Goal: Transaction & Acquisition: Purchase product/service

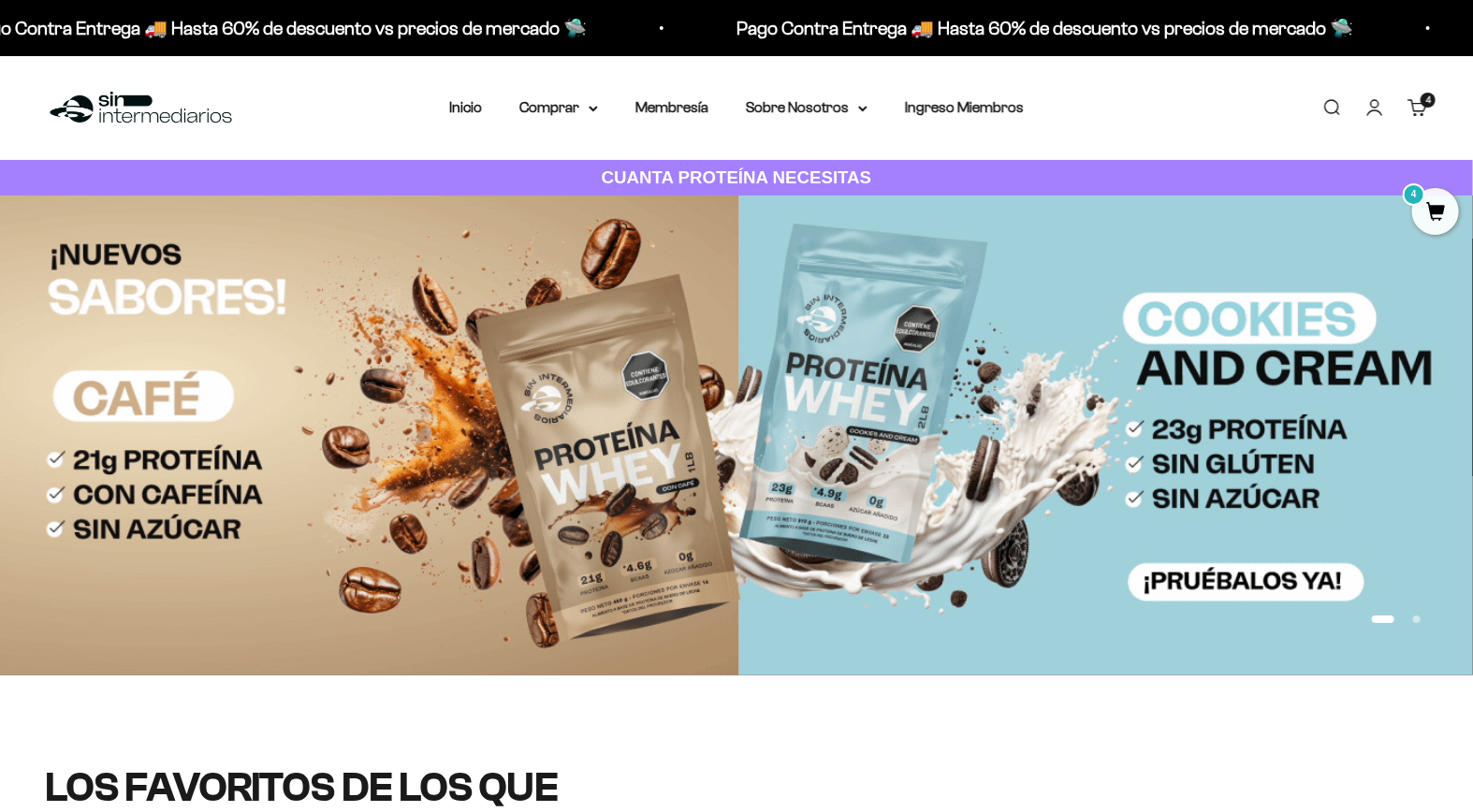
click at [1433, 210] on span "4" at bounding box center [1434, 211] width 47 height 47
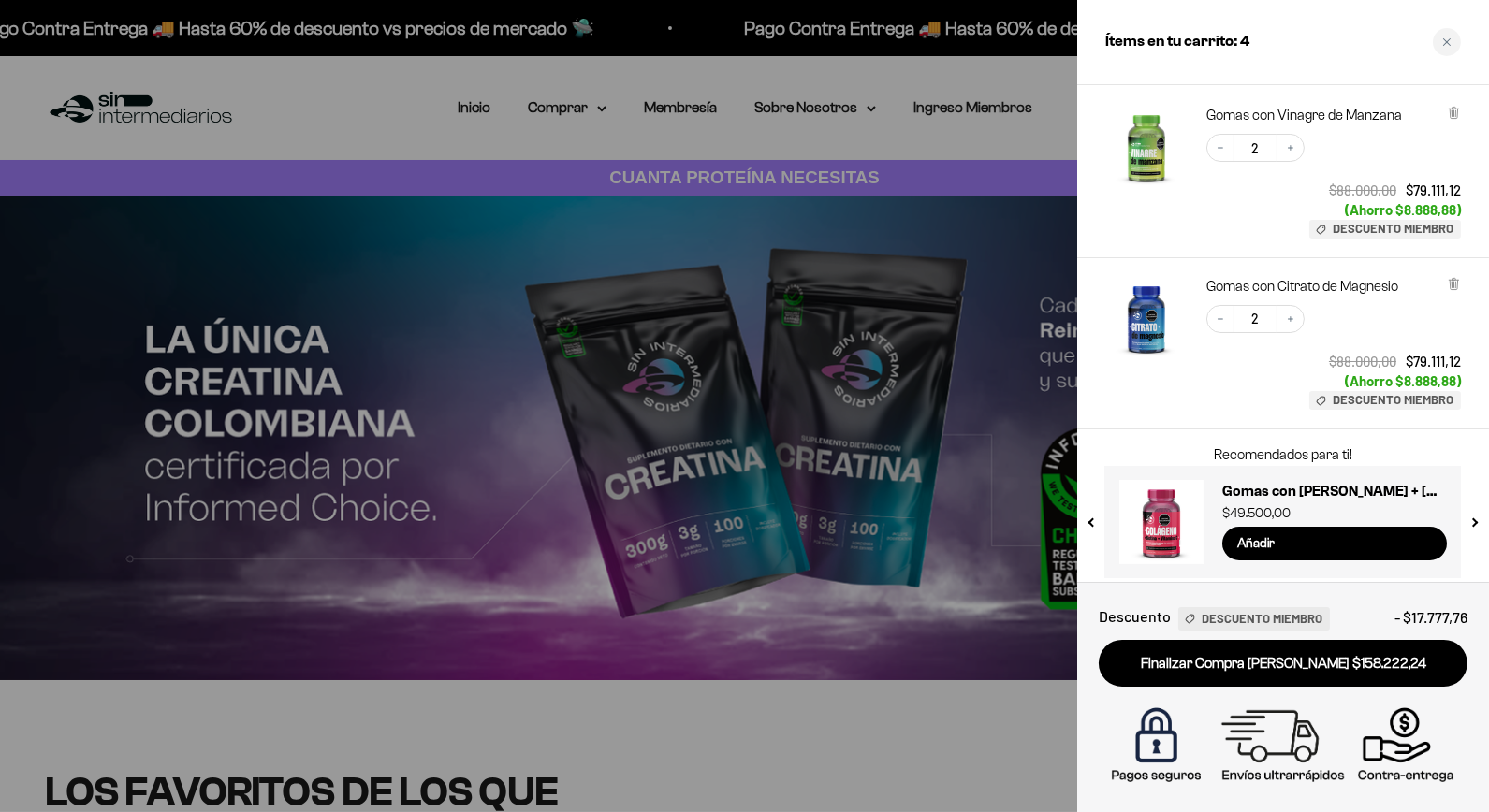
scroll to position [113, 0]
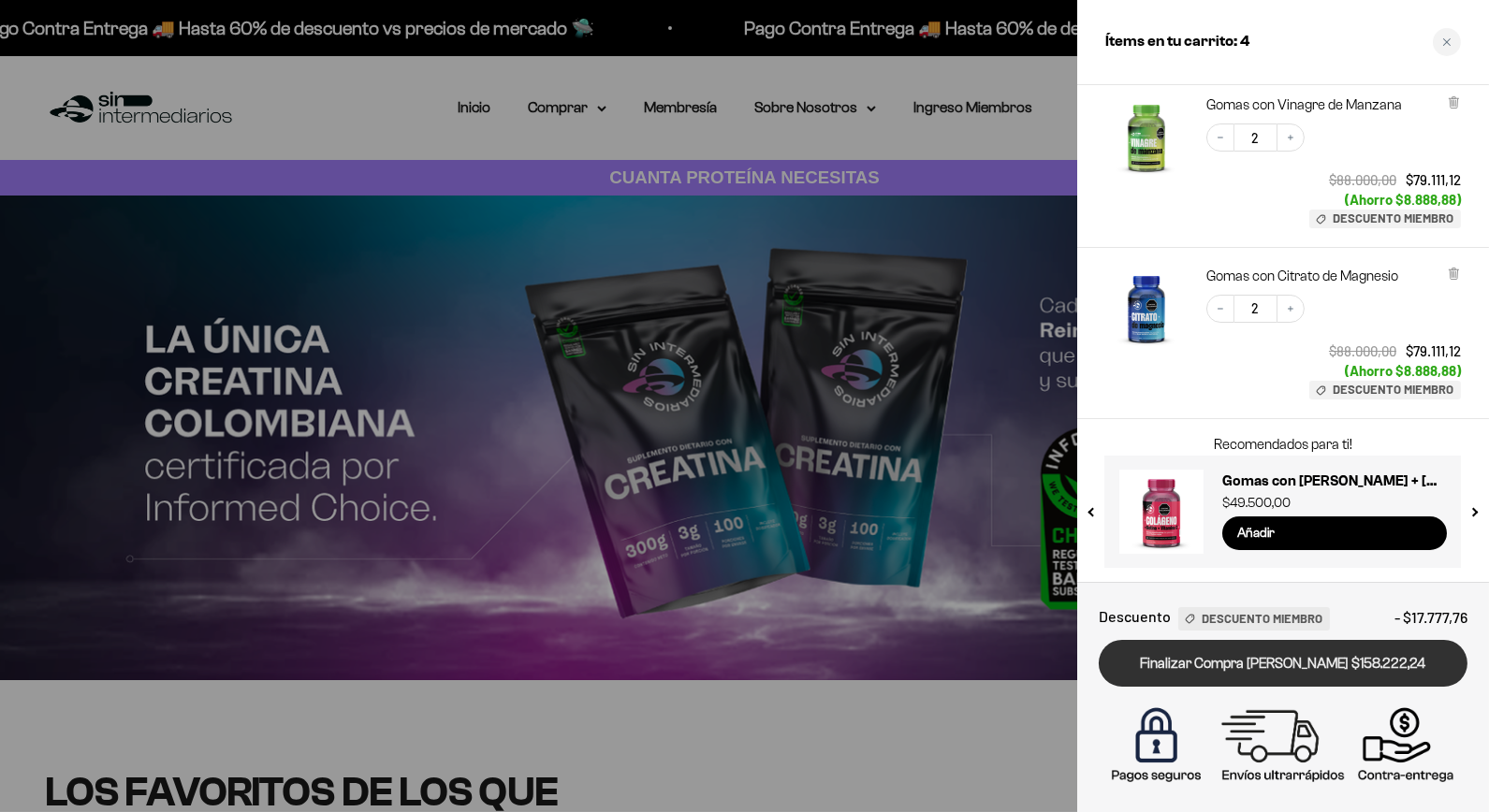
click at [1304, 675] on link "Finalizar Compra Segura $158.222,24" at bounding box center [1283, 663] width 369 height 48
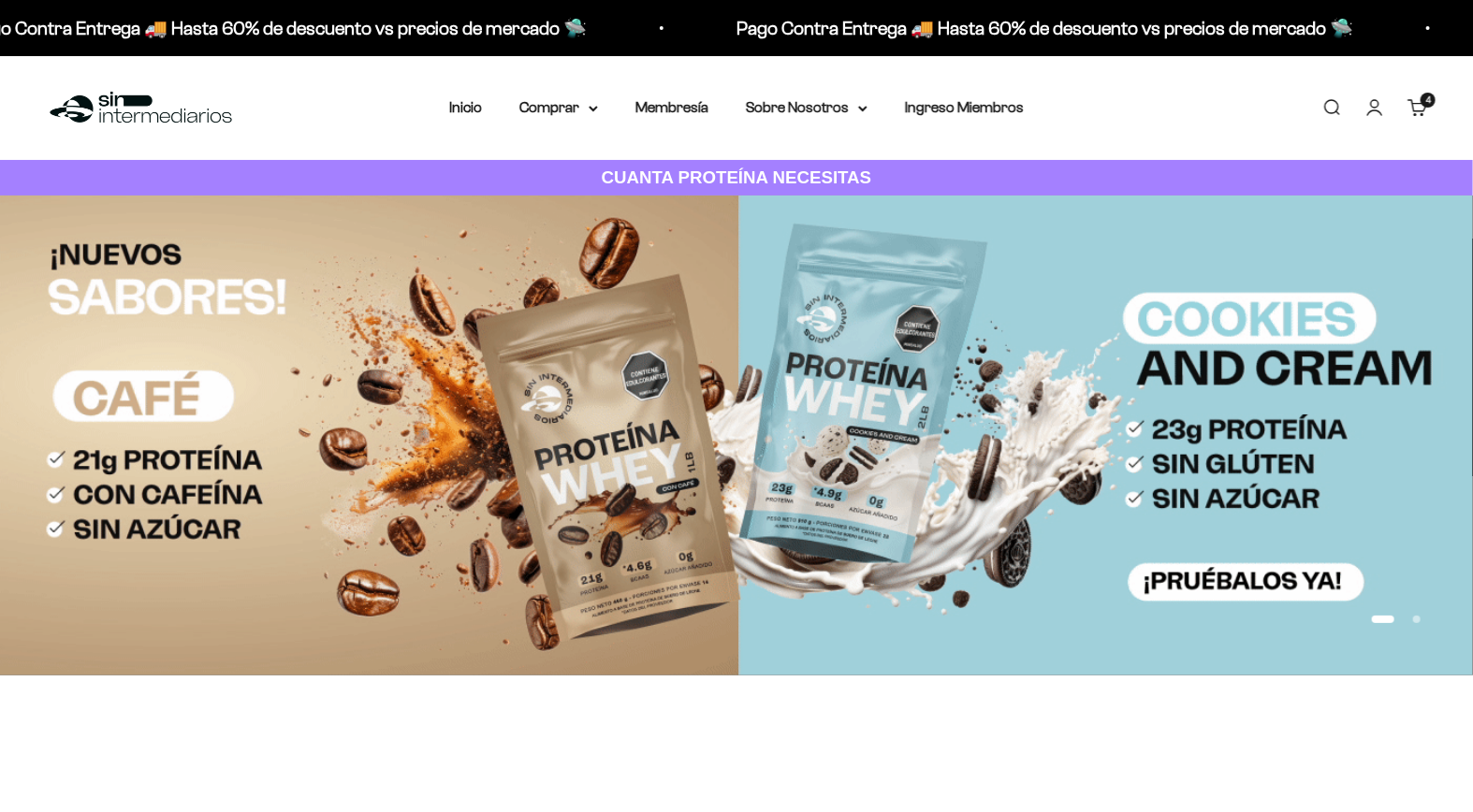
click at [1409, 100] on link "Carrito 4 artículos 4" at bounding box center [1417, 107] width 21 height 21
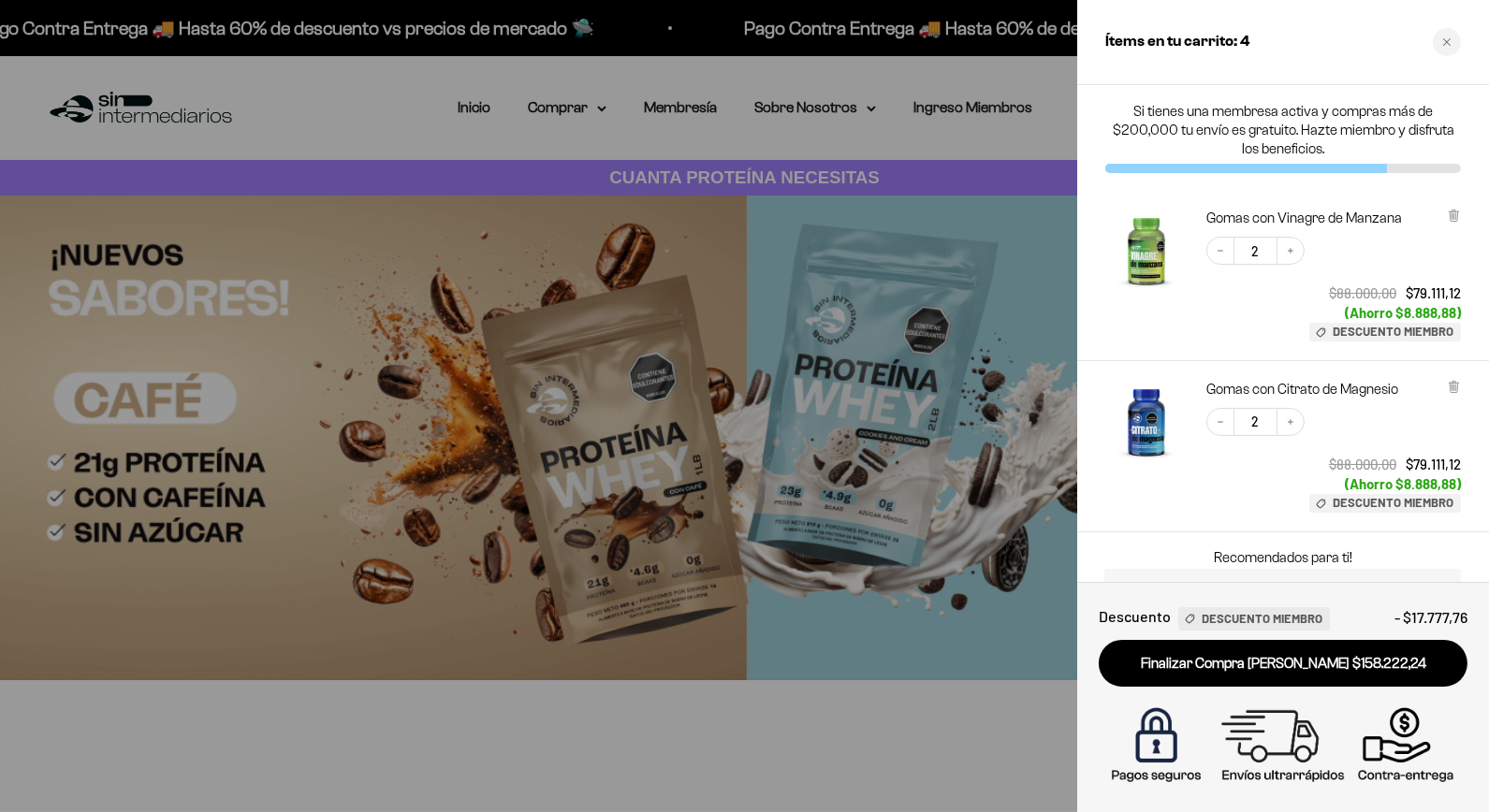
click at [574, 98] on div at bounding box center [744, 406] width 1489 height 812
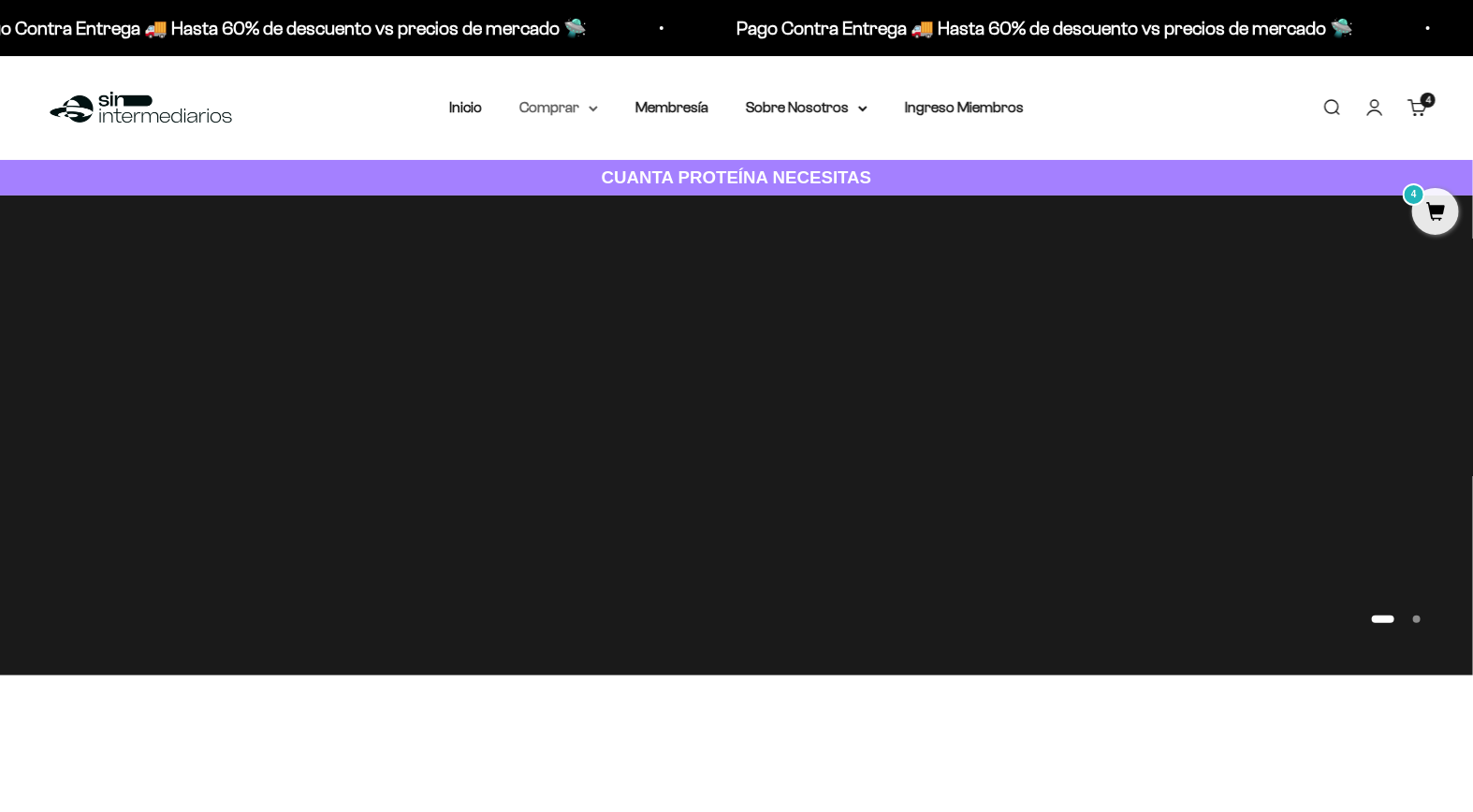
click at [572, 114] on summary "Comprar" at bounding box center [558, 107] width 78 height 25
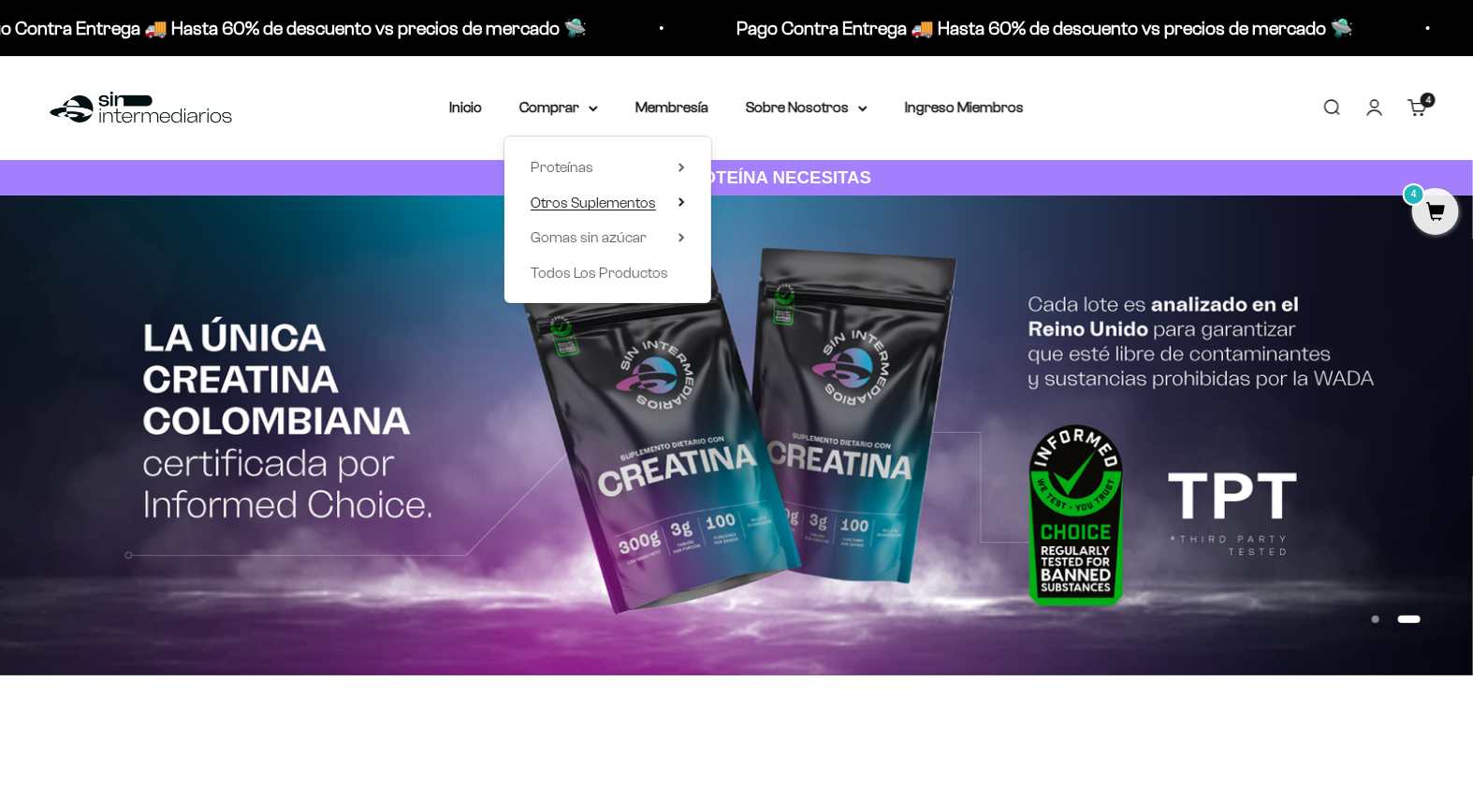
click at [609, 201] on span "Otros Suplementos" at bounding box center [592, 202] width 126 height 16
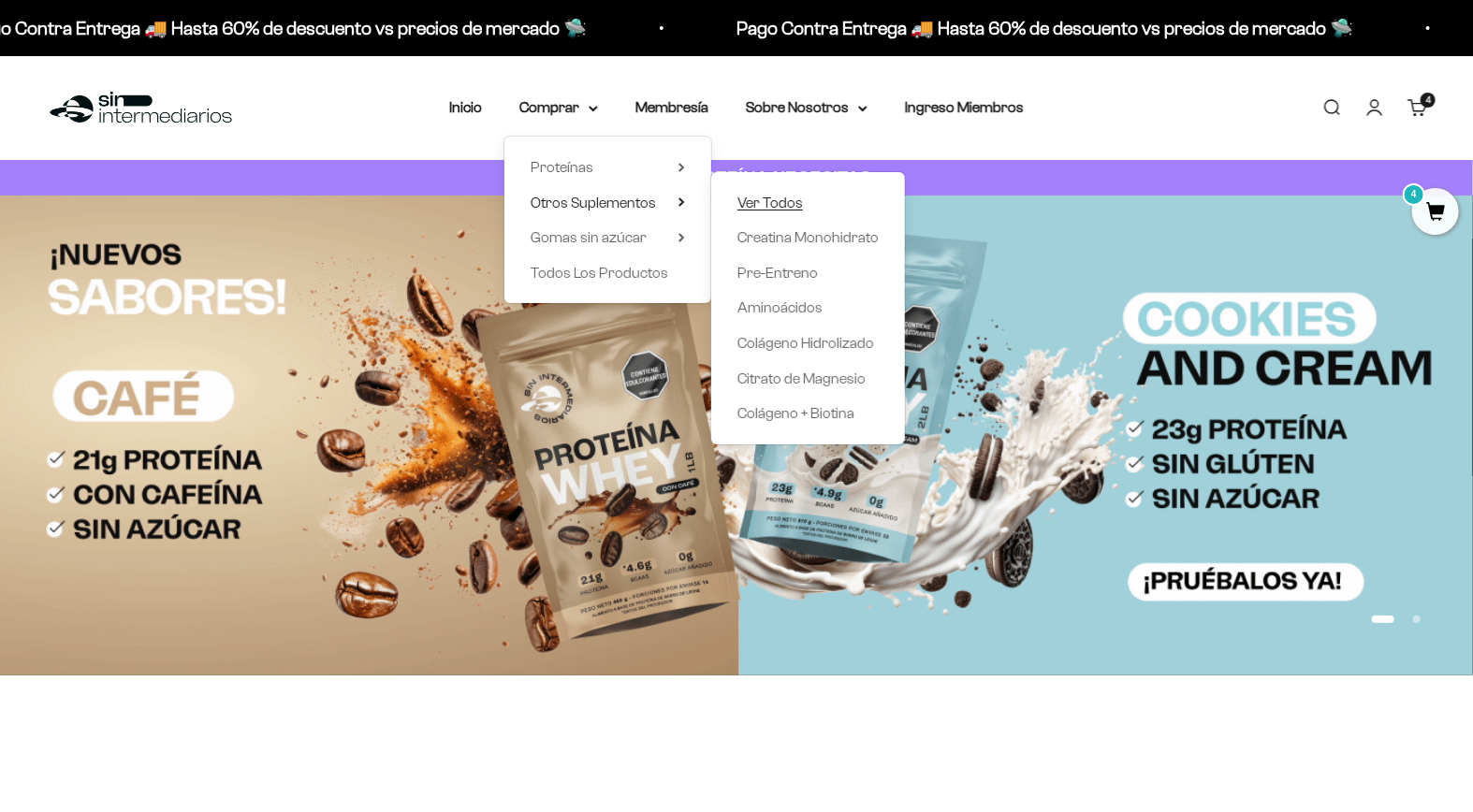
click at [778, 198] on span "Ver Todos" at bounding box center [770, 202] width 65 height 16
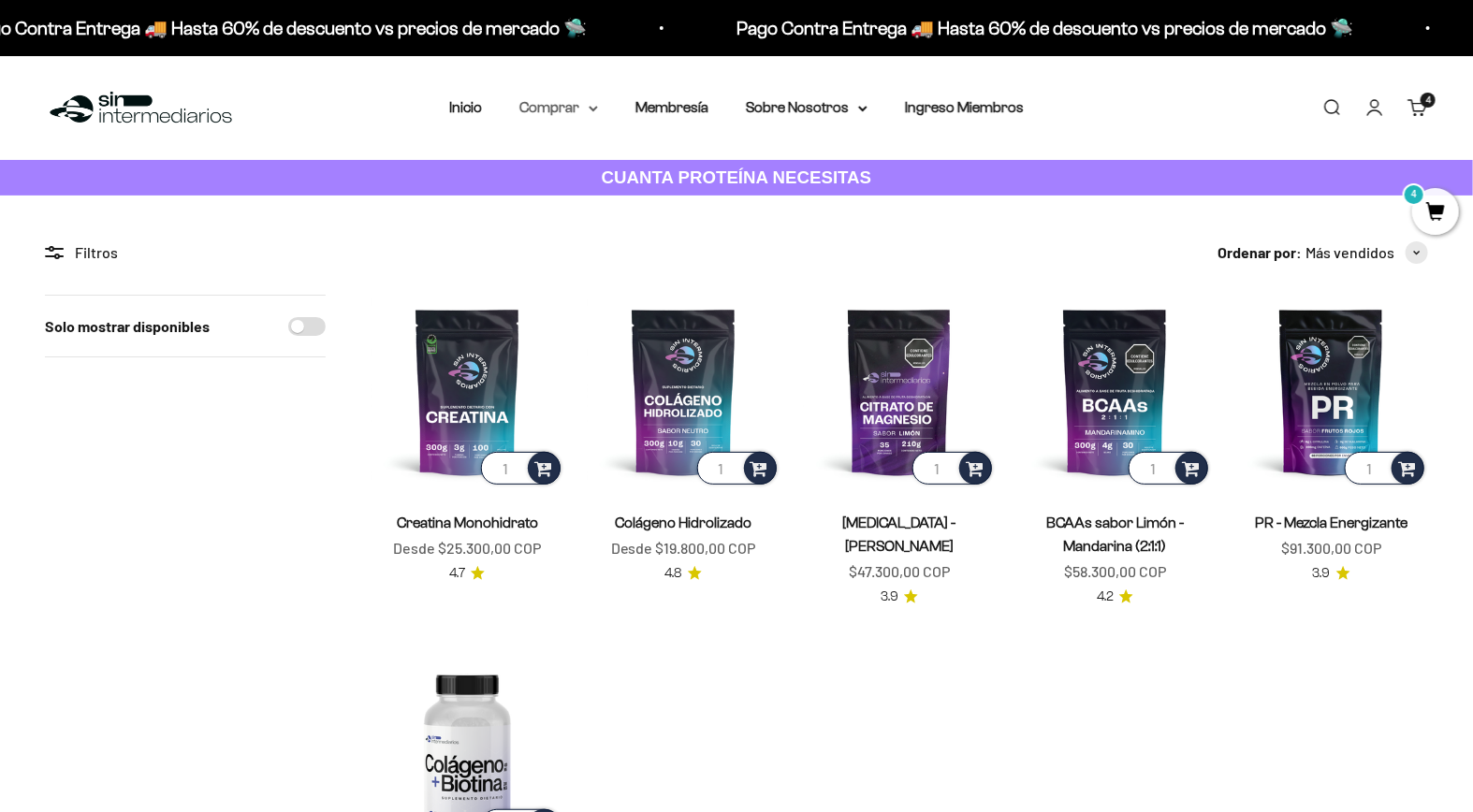
click at [581, 109] on summary "Comprar" at bounding box center [558, 107] width 78 height 25
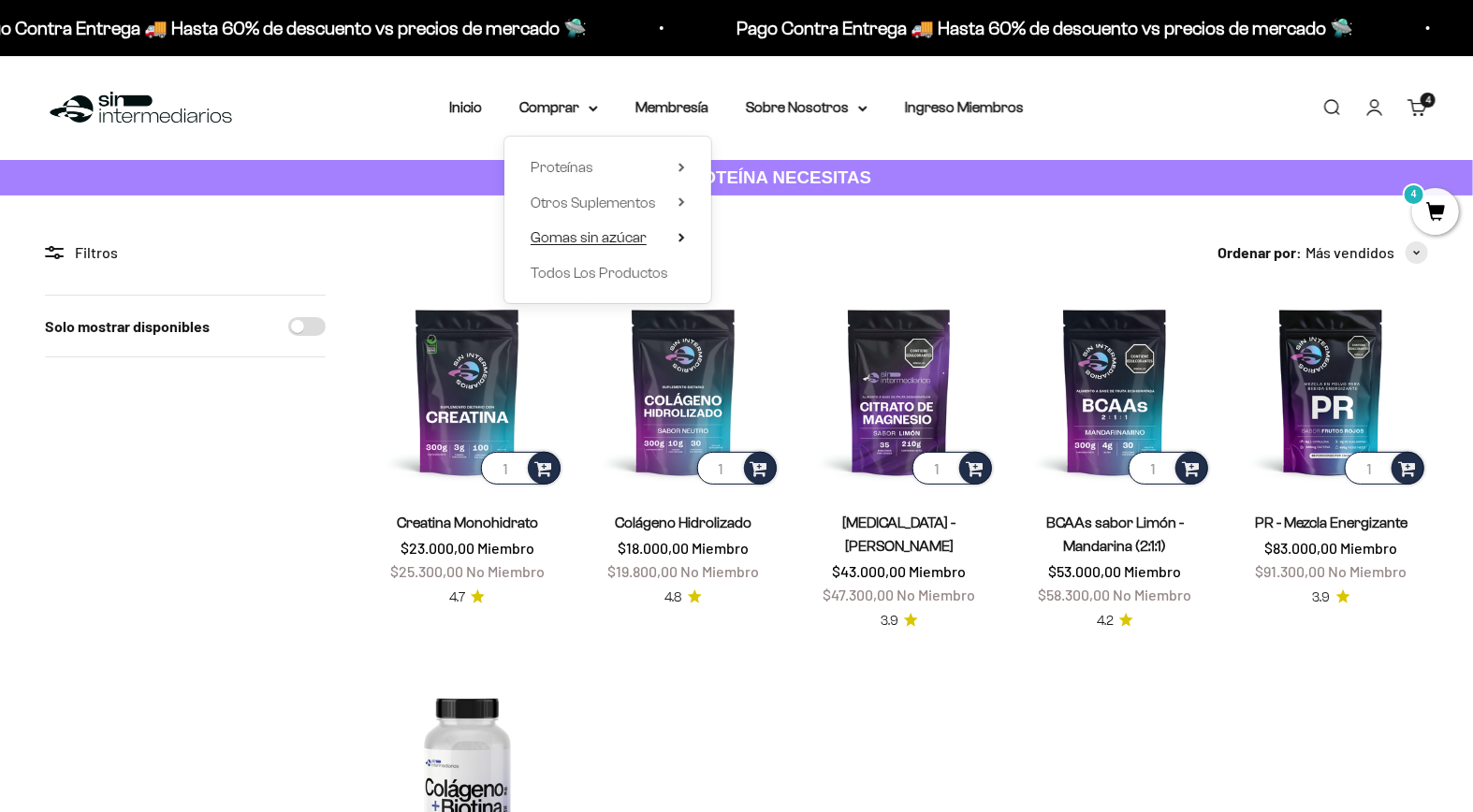
click at [624, 236] on span "Gomas sin azúcar" at bounding box center [587, 237] width 116 height 16
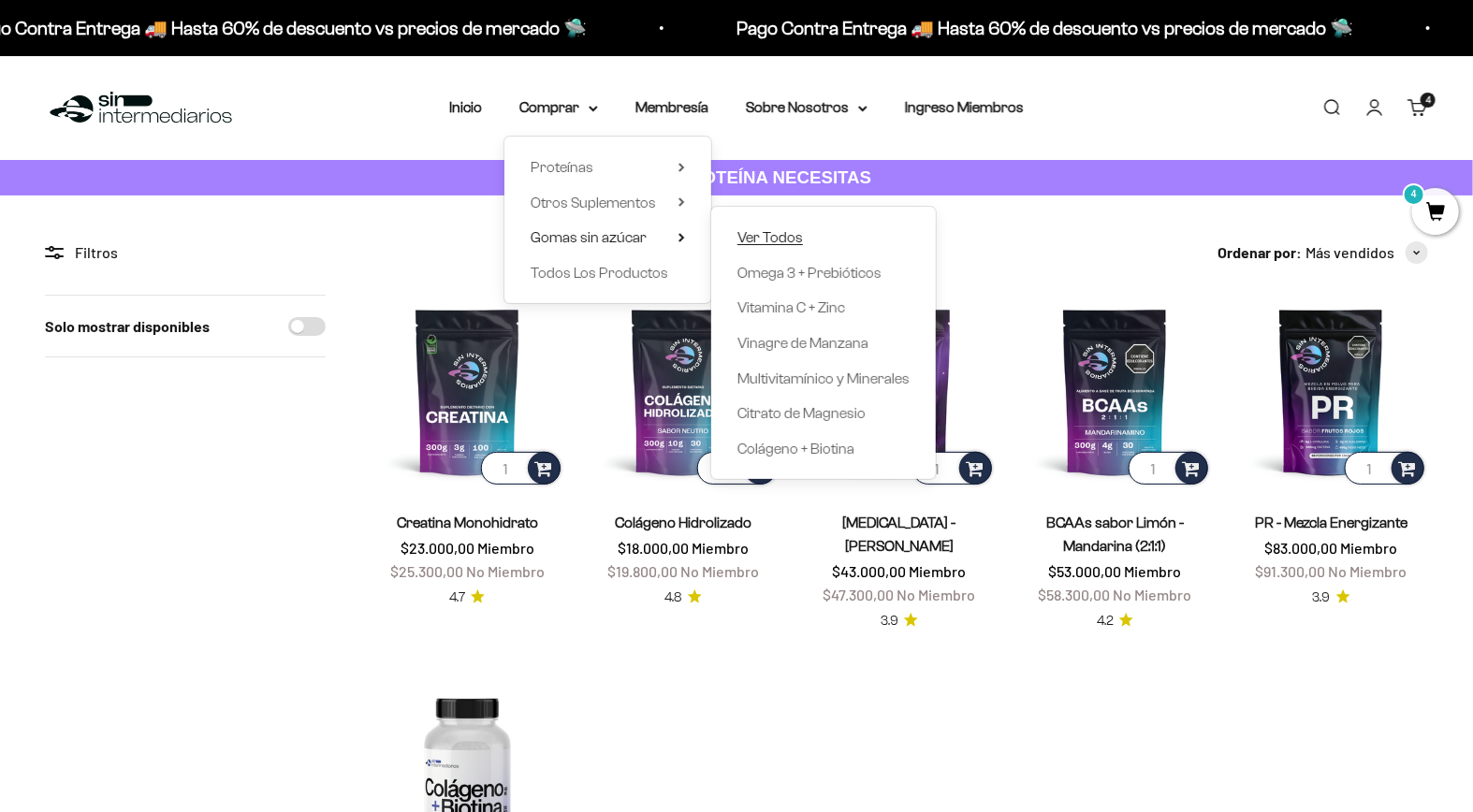
click at [799, 239] on span "Ver Todos" at bounding box center [770, 237] width 65 height 16
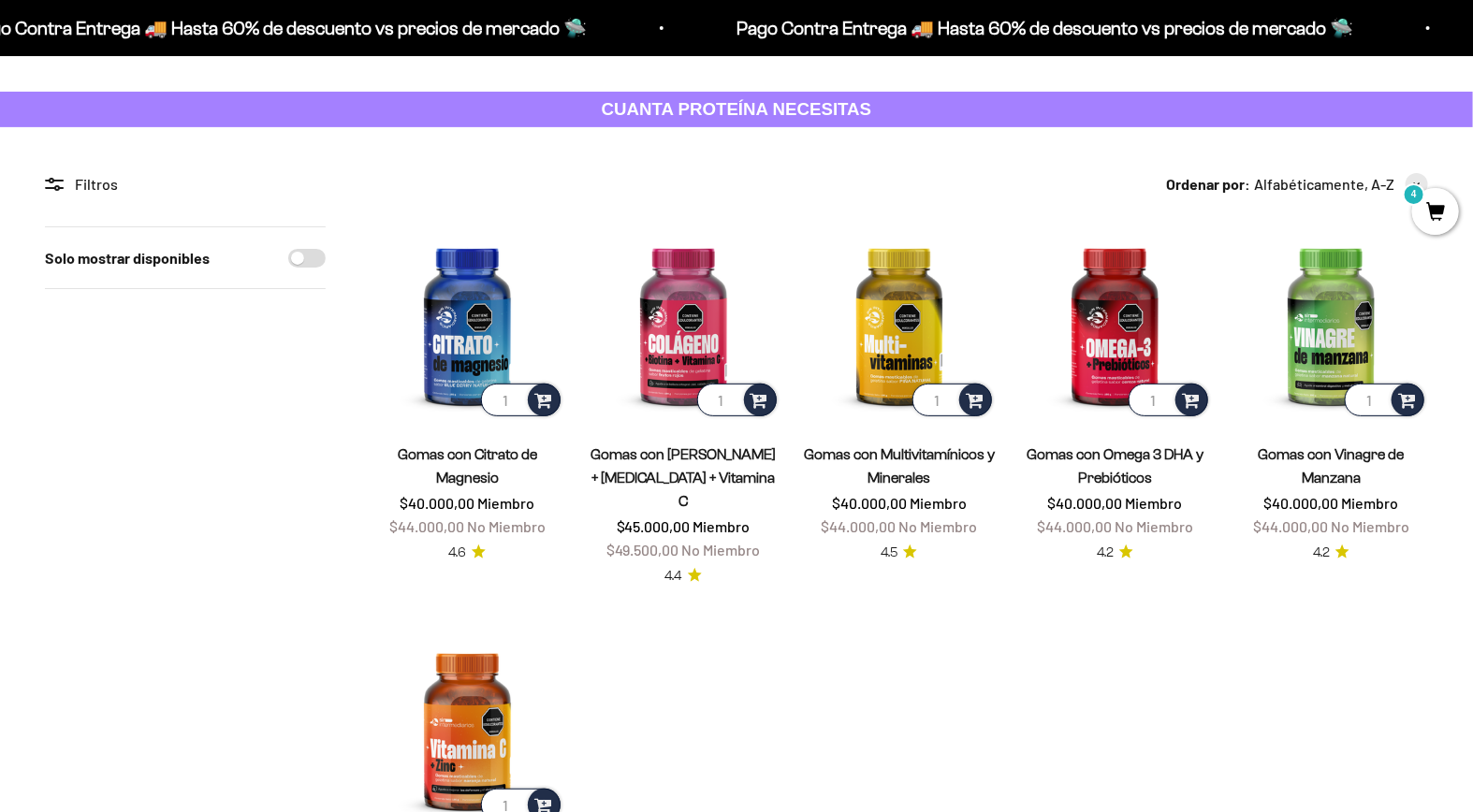
scroll to position [104, 0]
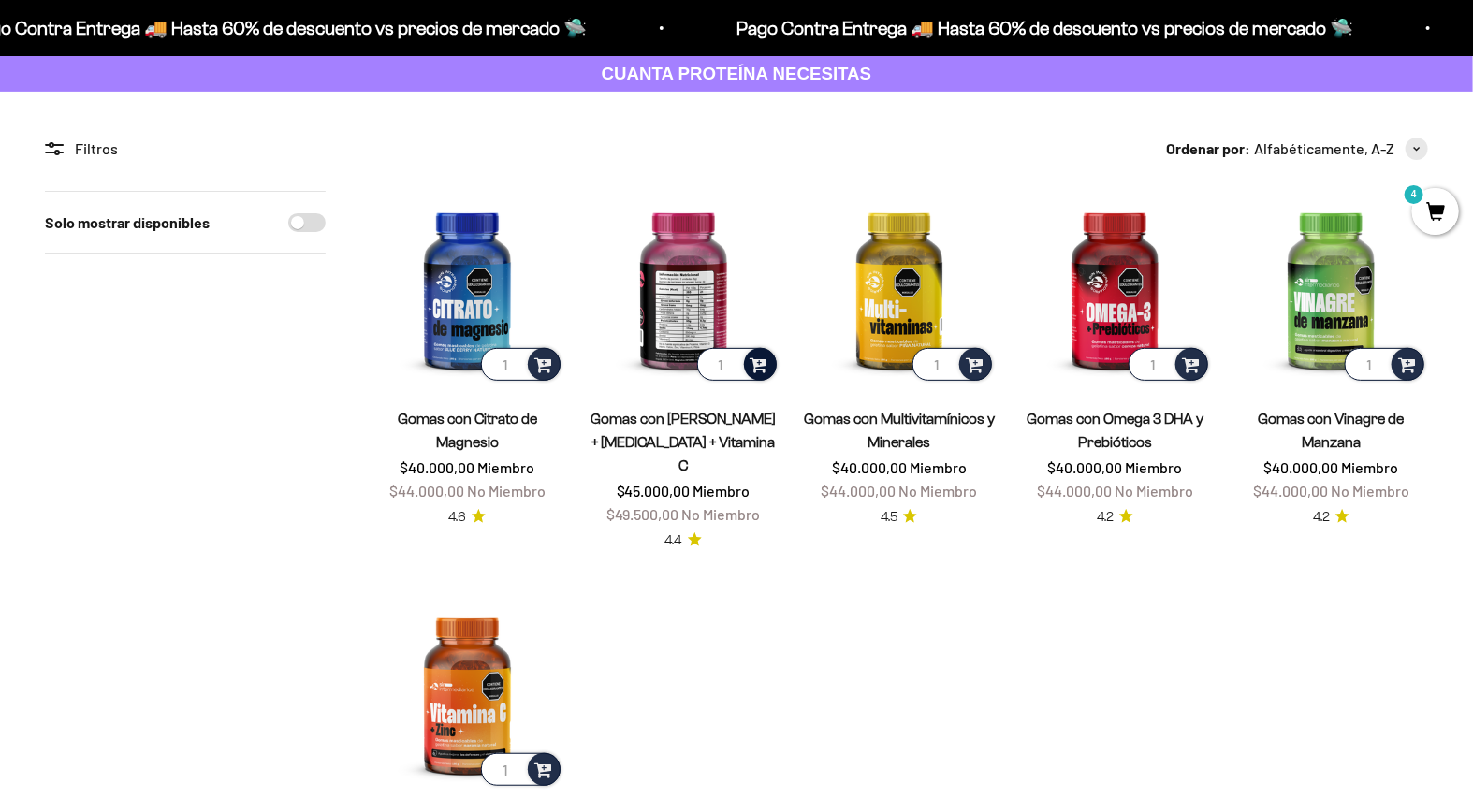
click at [756, 366] on span at bounding box center [759, 363] width 18 height 22
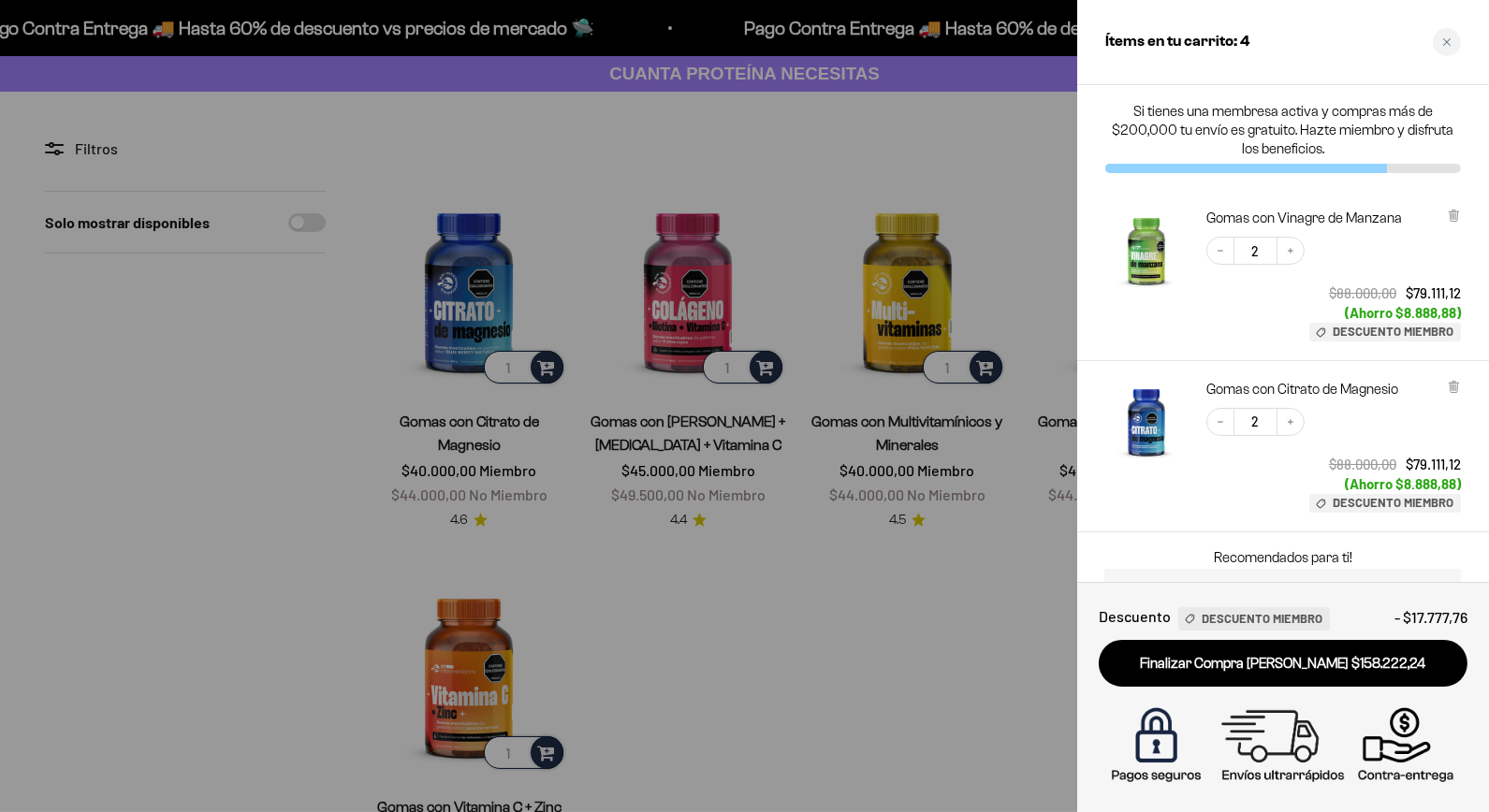
click at [996, 586] on div at bounding box center [744, 406] width 1489 height 812
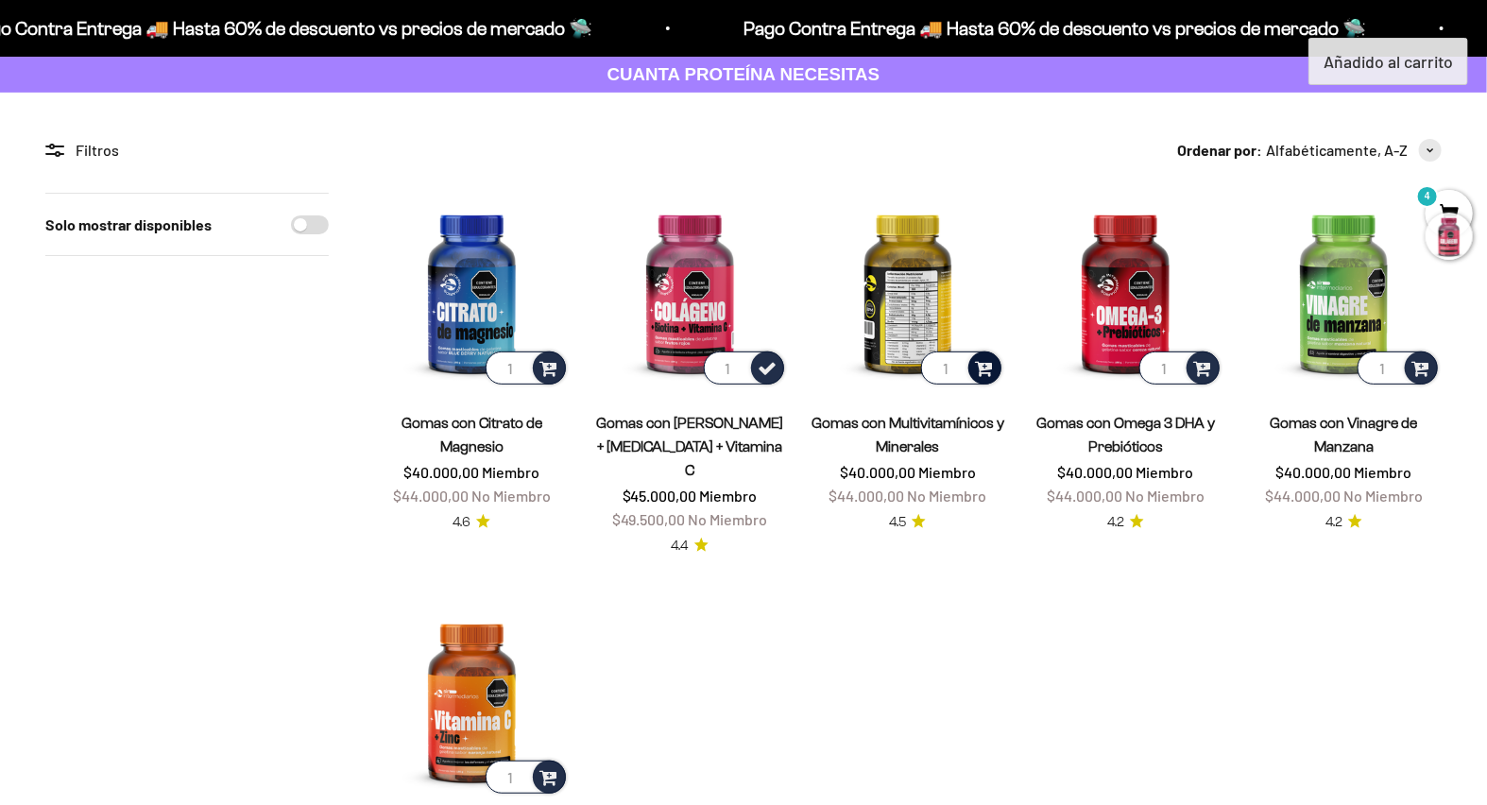
click at [982, 369] on span at bounding box center [984, 367] width 18 height 22
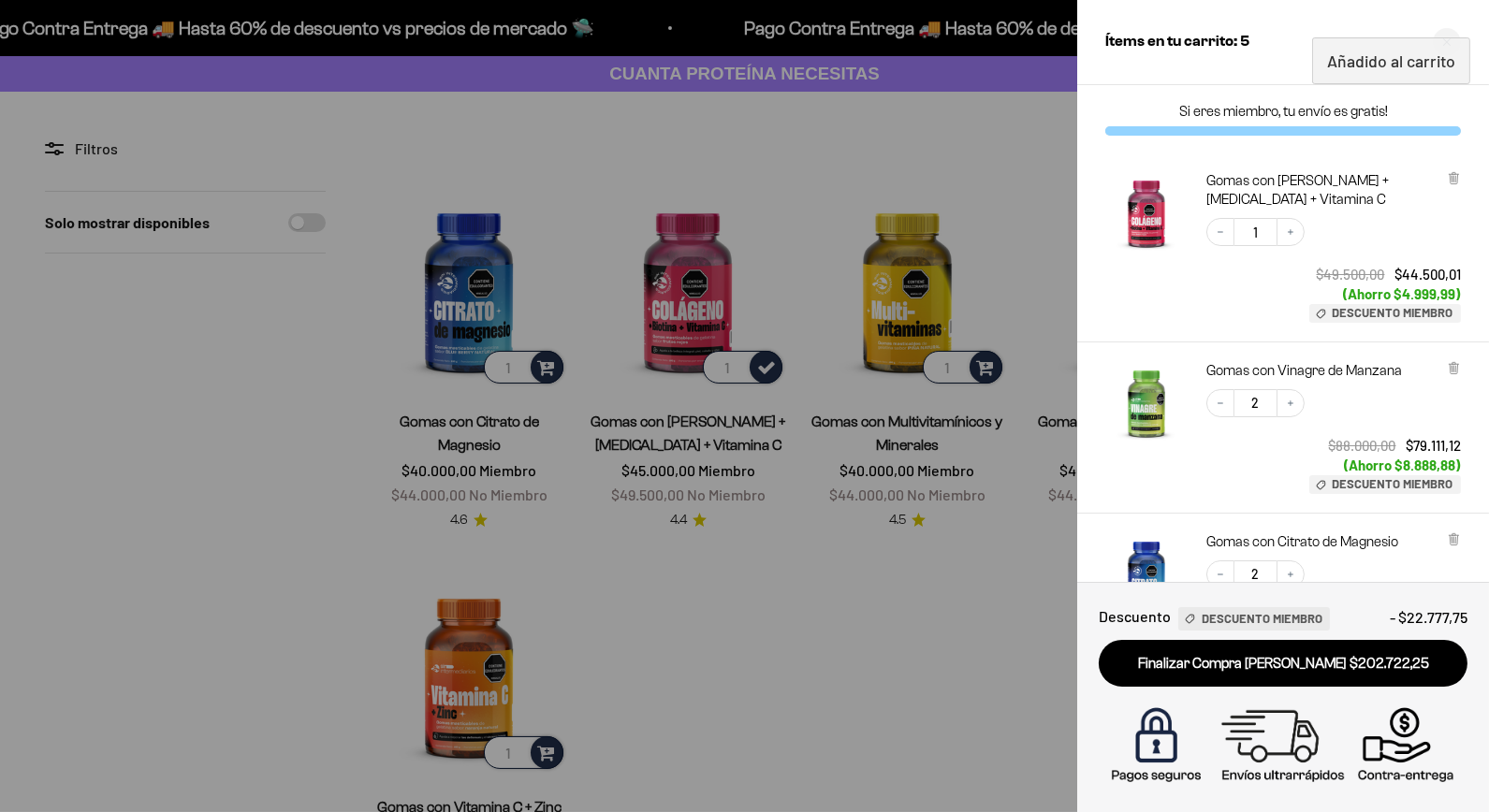
click at [908, 637] on div at bounding box center [744, 406] width 1489 height 812
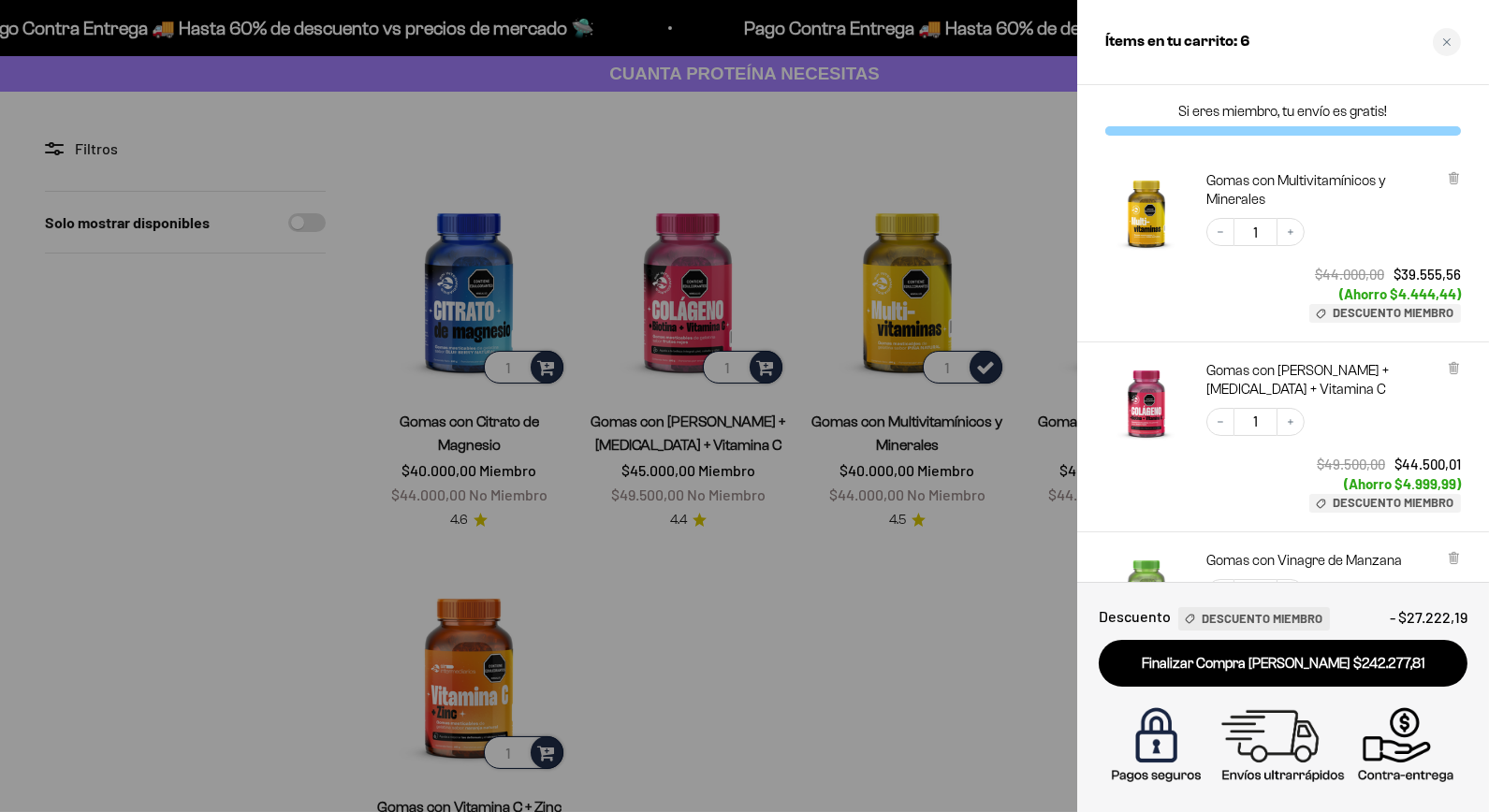
click at [894, 648] on div at bounding box center [744, 406] width 1489 height 812
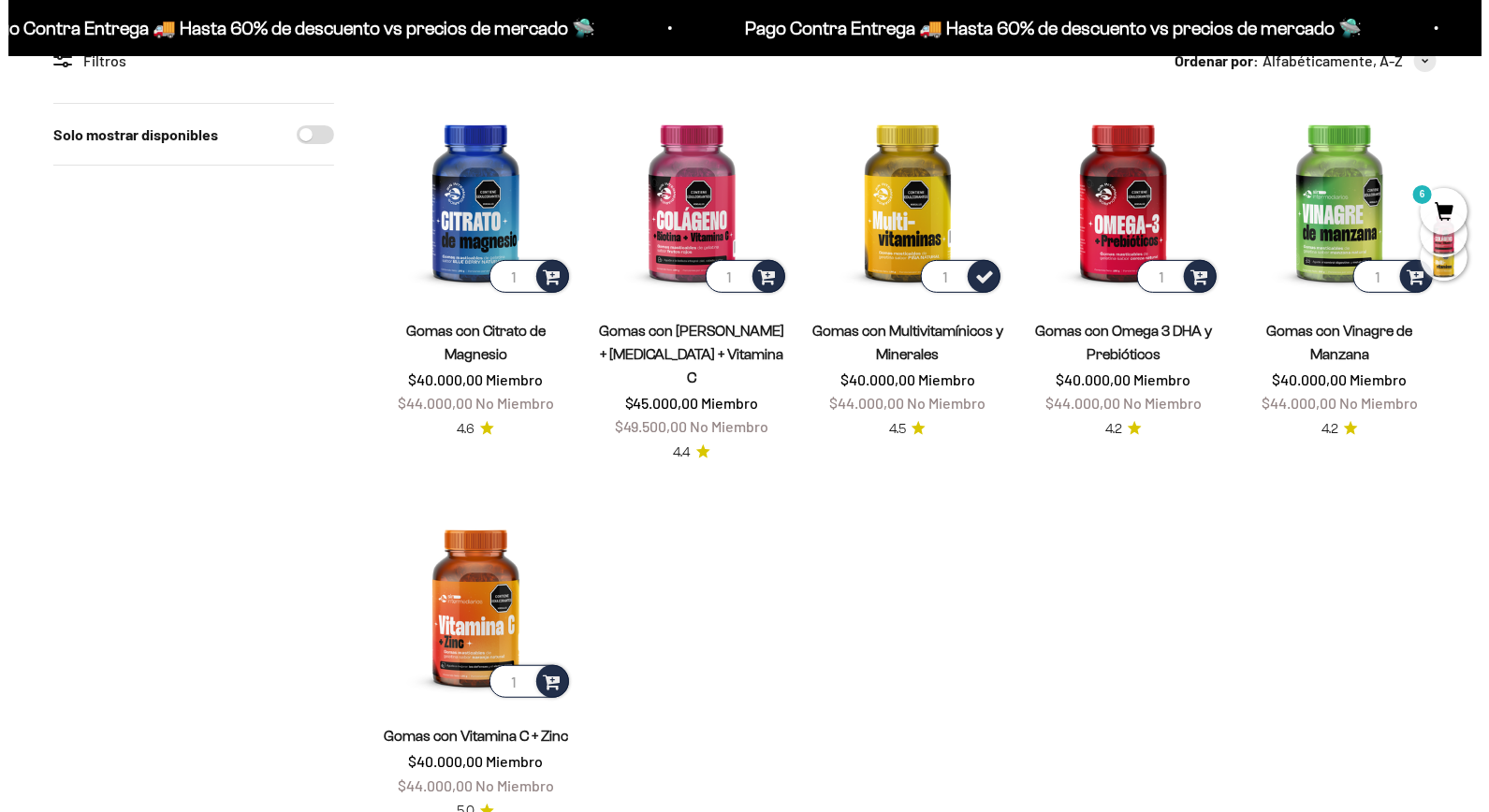
scroll to position [311, 0]
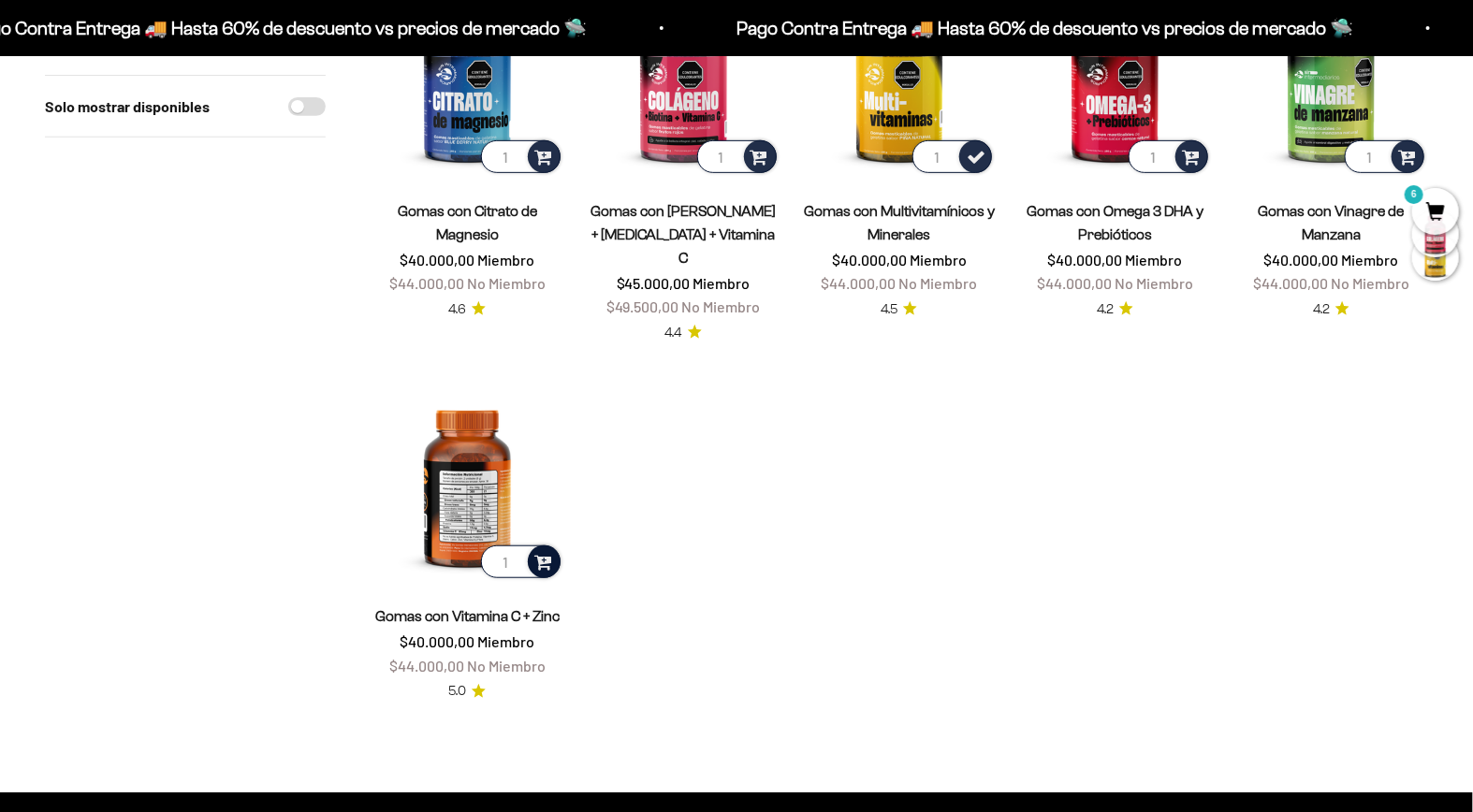
click at [547, 550] on span at bounding box center [543, 560] width 18 height 22
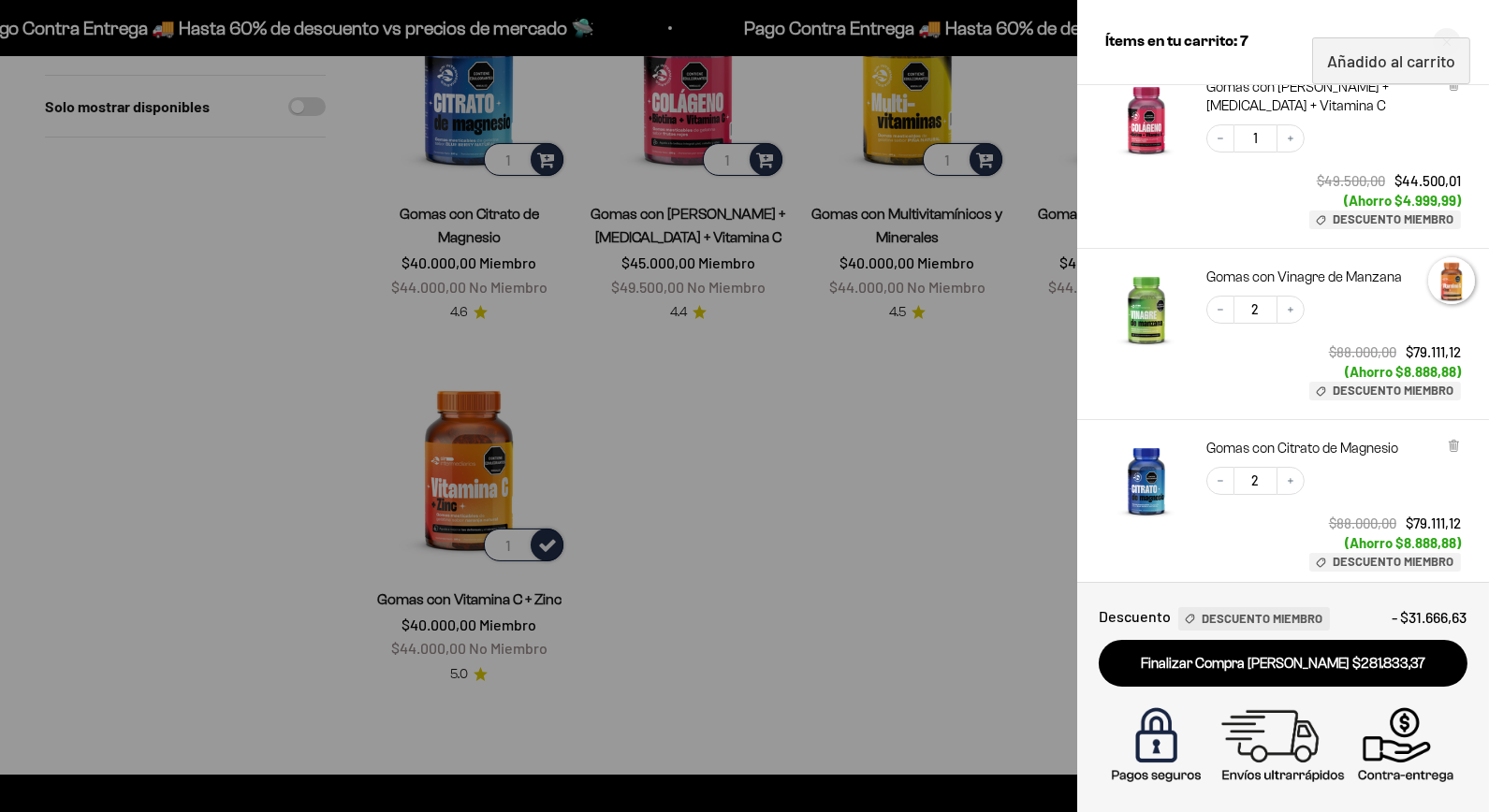
scroll to position [627, 0]
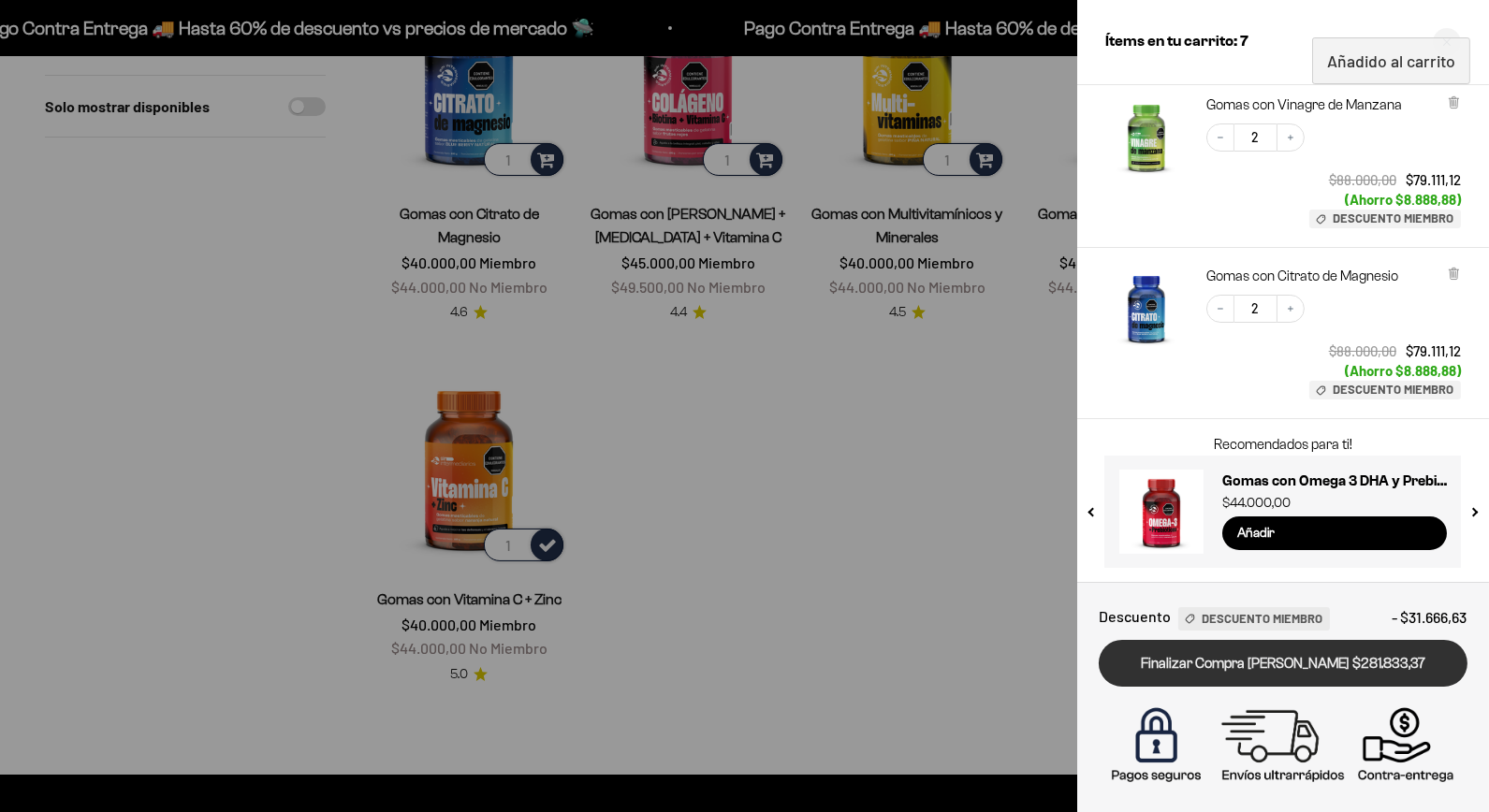
click at [1334, 667] on link "Finalizar Compra [PERSON_NAME] $281.833,37" at bounding box center [1283, 663] width 369 height 48
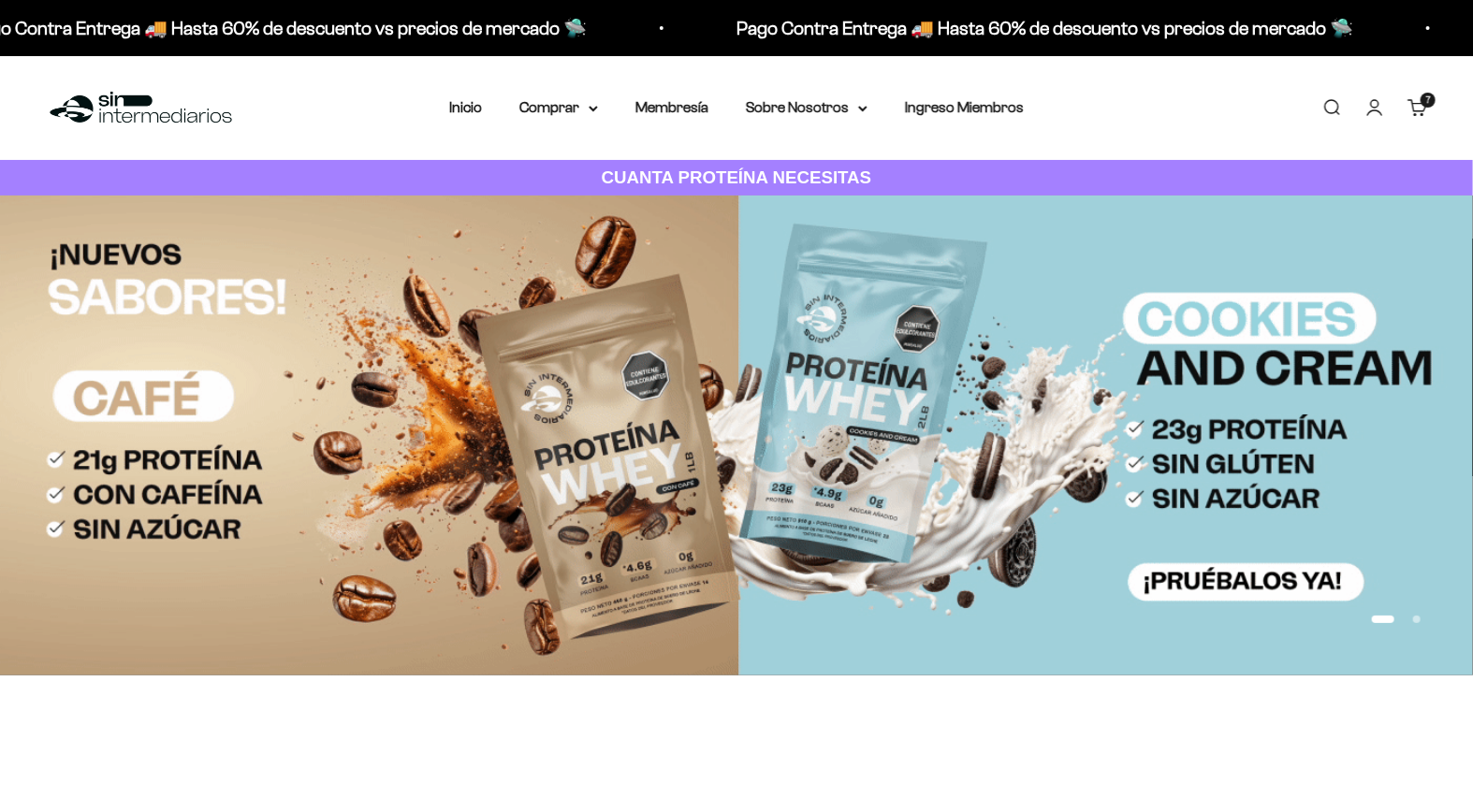
click at [1413, 105] on link "Carrito 7 artículos 7" at bounding box center [1417, 107] width 21 height 21
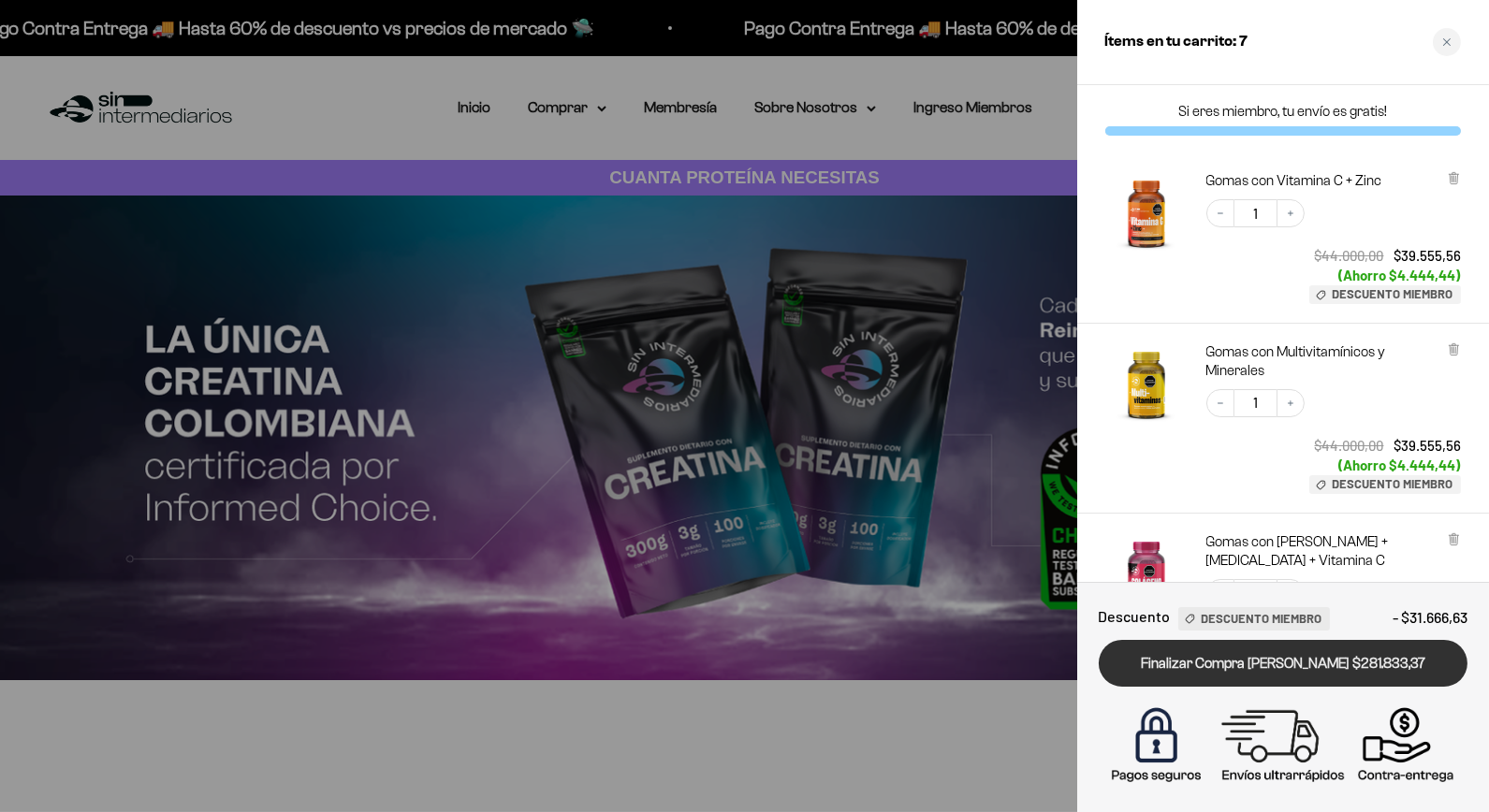
click at [1345, 682] on link "Finalizar Compra [PERSON_NAME] $281.833,37" at bounding box center [1283, 663] width 369 height 48
